Goal: Find specific page/section

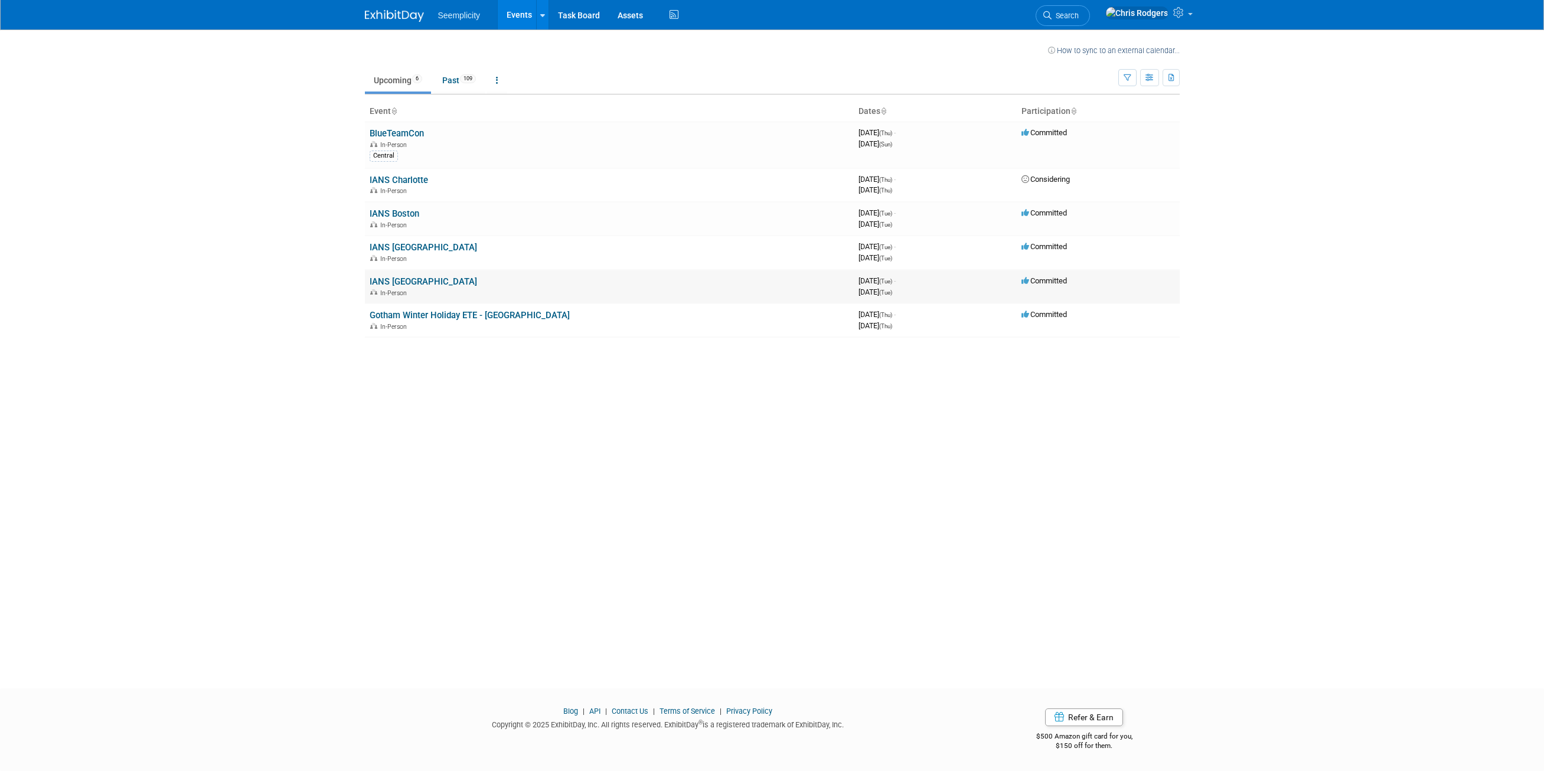
click at [384, 282] on link "IANS [GEOGRAPHIC_DATA]" at bounding box center [423, 281] width 108 height 11
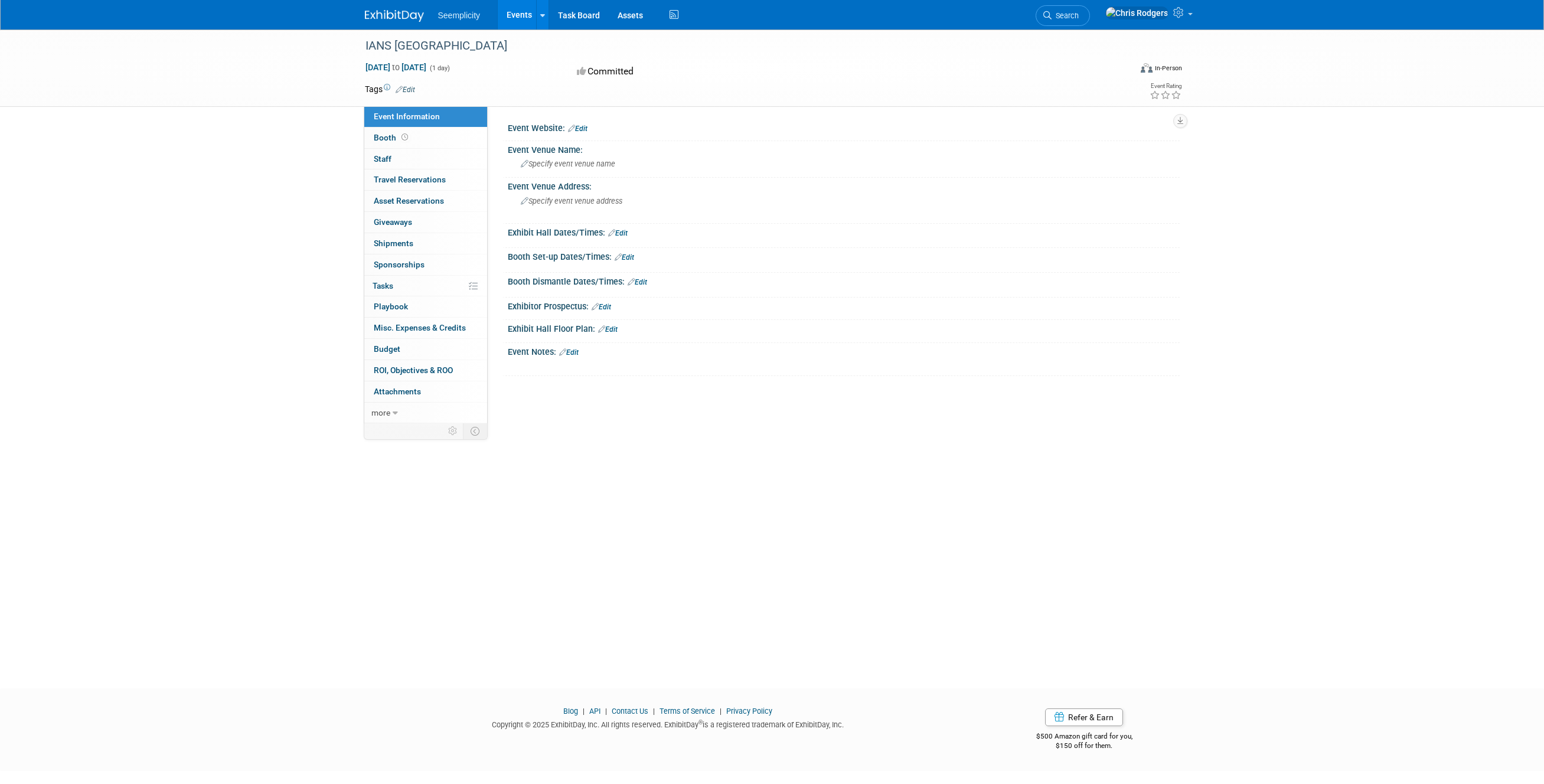
click at [523, 13] on link "Events" at bounding box center [520, 15] width 43 height 29
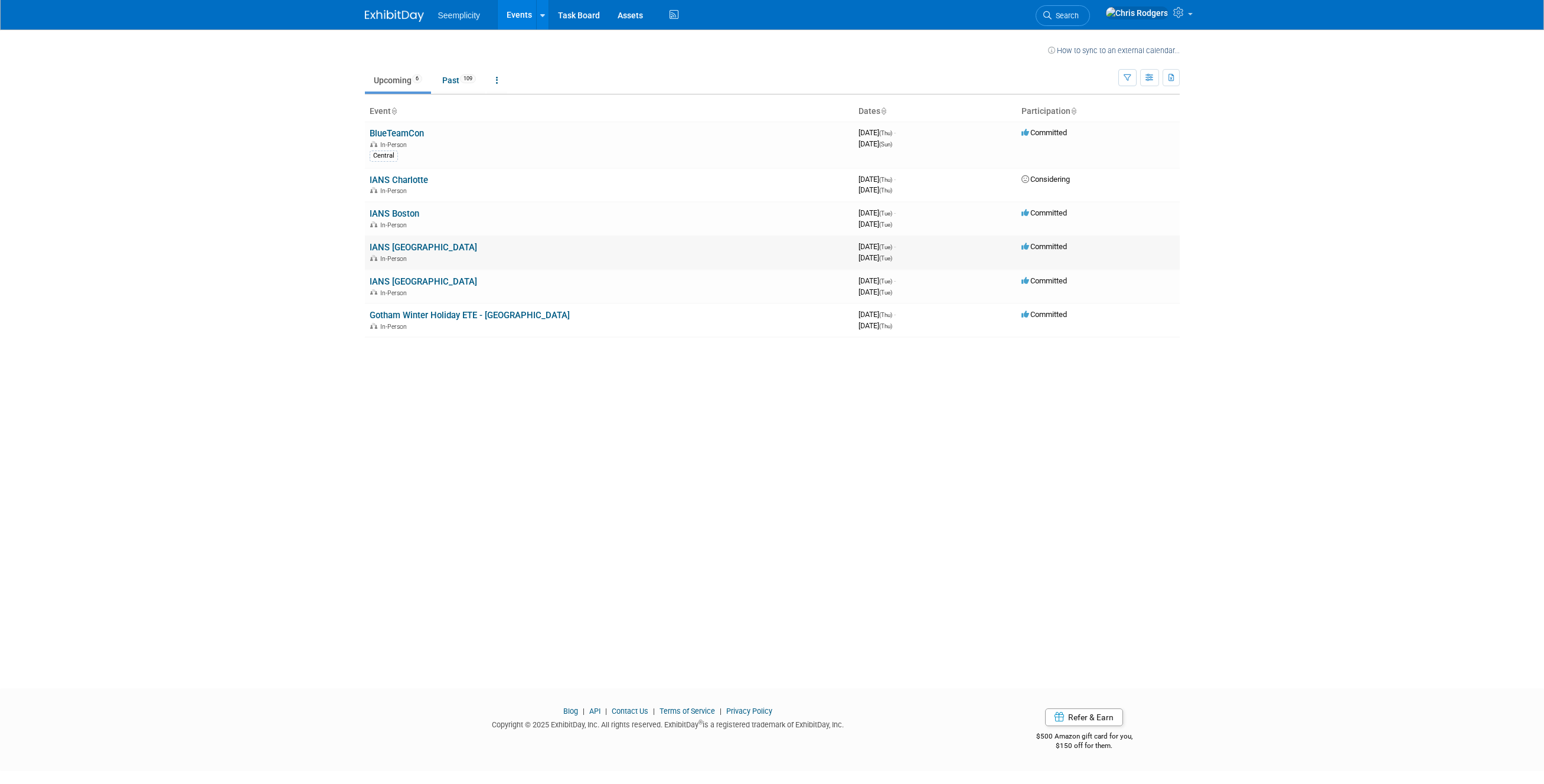
click at [389, 245] on link "IANS [GEOGRAPHIC_DATA]" at bounding box center [423, 247] width 108 height 11
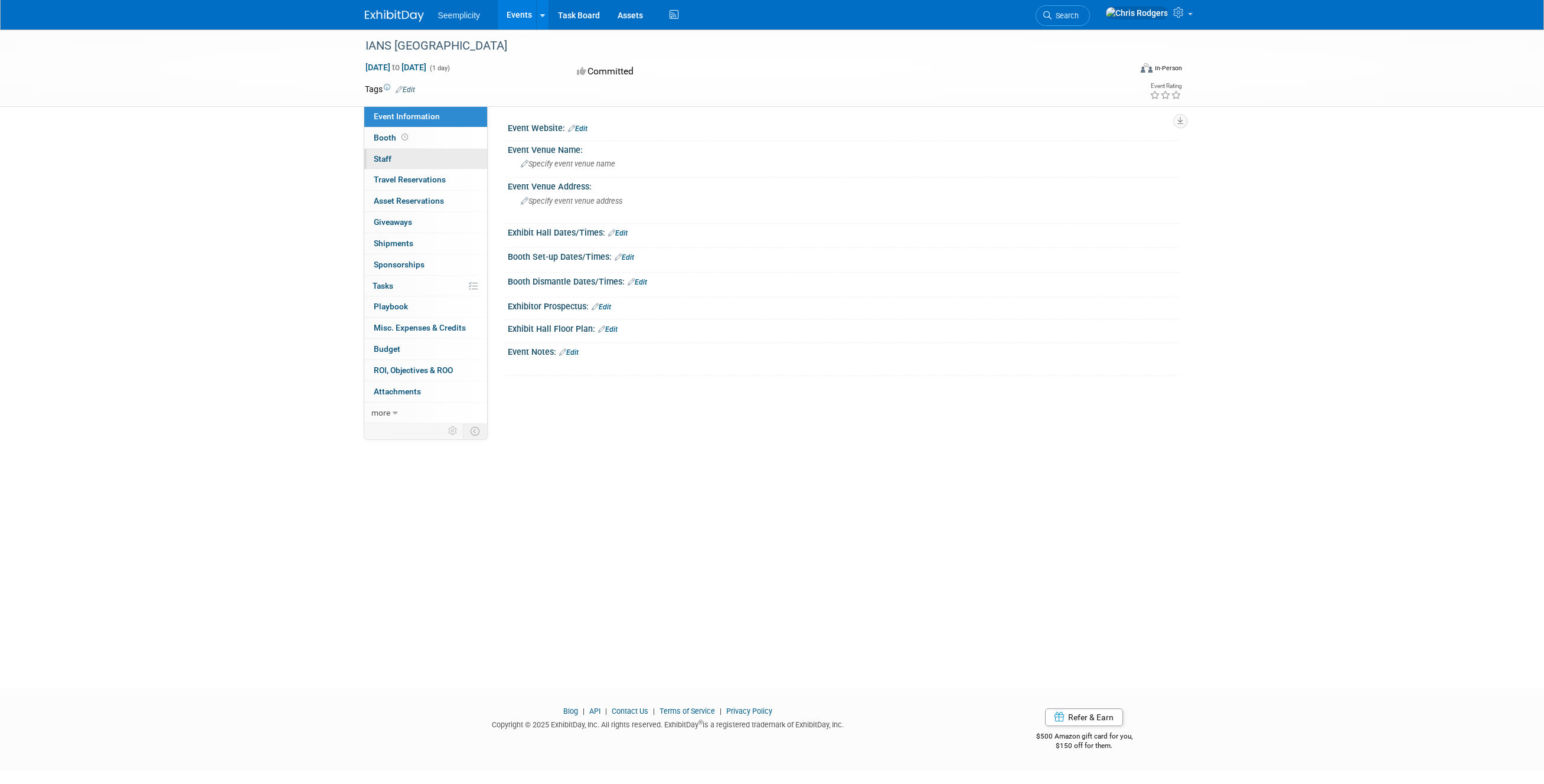
click at [381, 158] on span "Staff 0" at bounding box center [382, 159] width 18 height 9
